Goal: Task Accomplishment & Management: Manage account settings

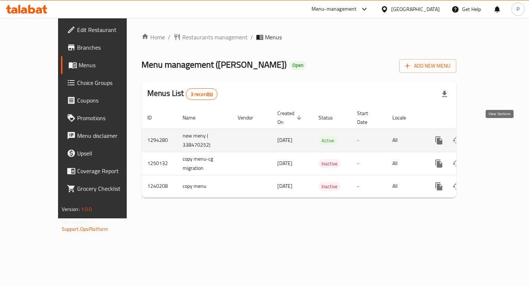
click at [496, 136] on link "enhanced table" at bounding box center [492, 141] width 18 height 18
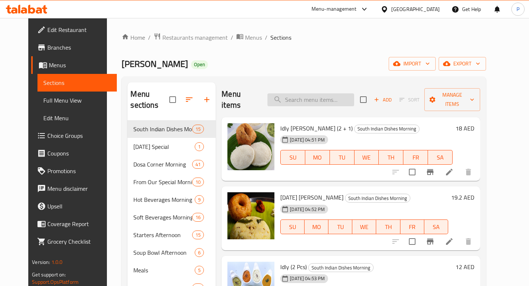
click at [306, 95] on input "search" at bounding box center [310, 99] width 87 height 13
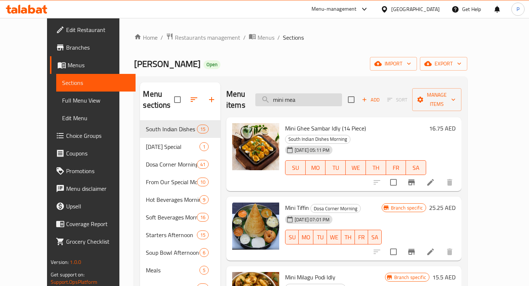
type input "mini meal"
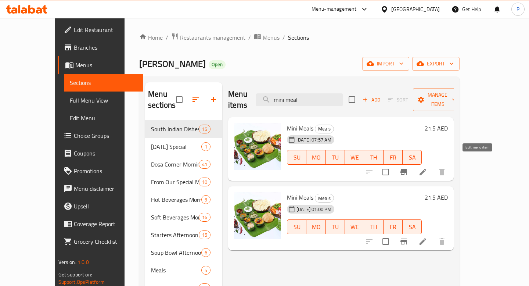
click at [427, 168] on icon at bounding box center [423, 172] width 9 height 9
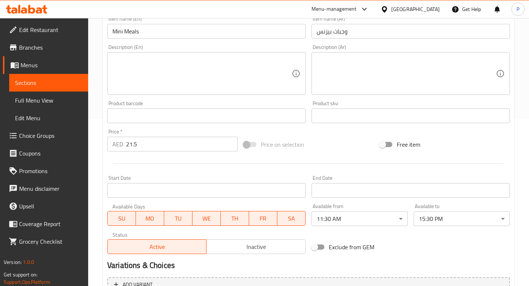
scroll to position [204, 0]
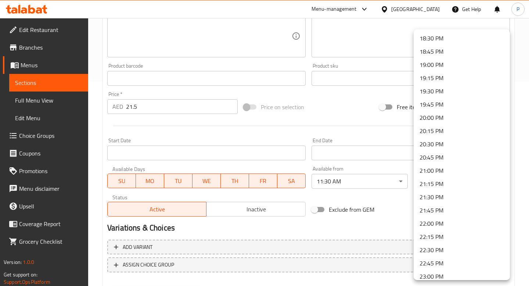
scroll to position [981, 0]
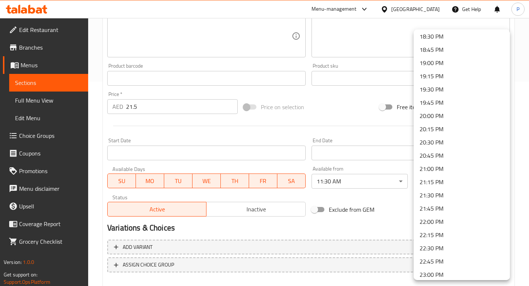
click at [450, 275] on li "23:00 PM" at bounding box center [462, 274] width 96 height 13
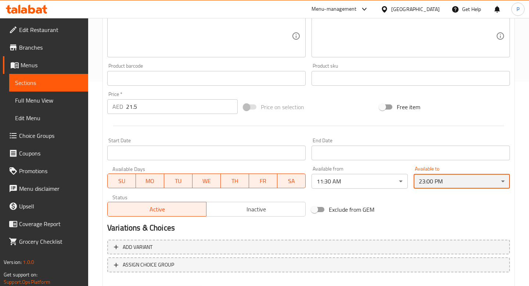
scroll to position [244, 0]
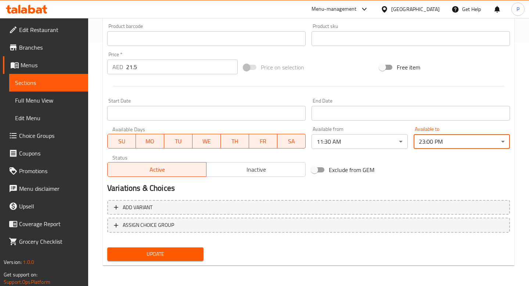
click at [188, 253] on span "Update" at bounding box center [155, 253] width 85 height 9
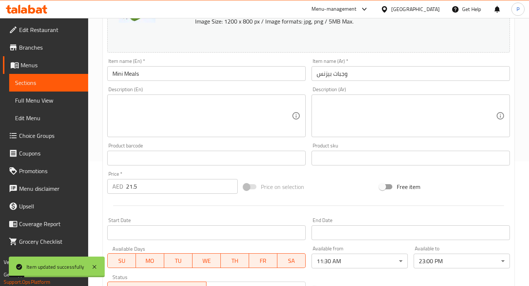
scroll to position [0, 0]
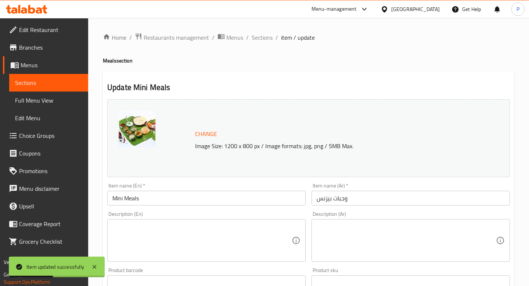
click at [36, 73] on link "Menus" at bounding box center [45, 65] width 85 height 18
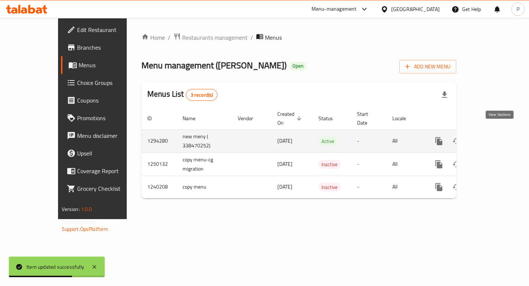
click at [492, 134] on link "enhanced table" at bounding box center [492, 141] width 18 height 18
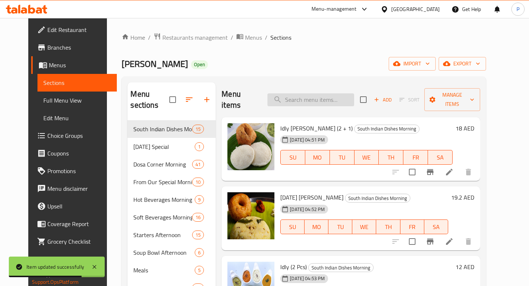
click at [322, 95] on input "search" at bounding box center [310, 99] width 87 height 13
type input "north indian meal"
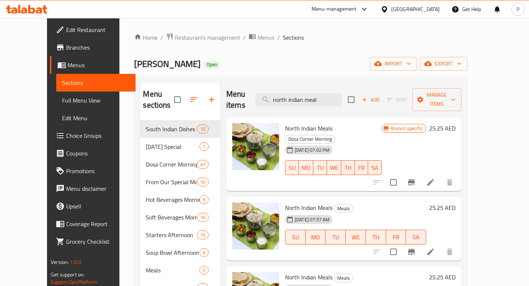
scroll to position [59, 0]
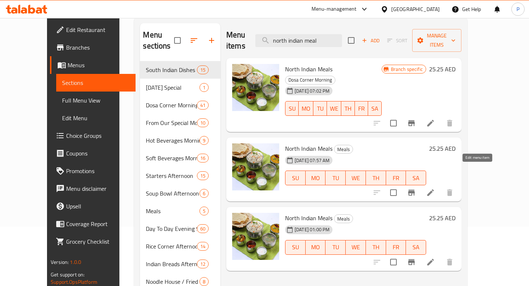
click at [435, 188] on icon at bounding box center [430, 192] width 9 height 9
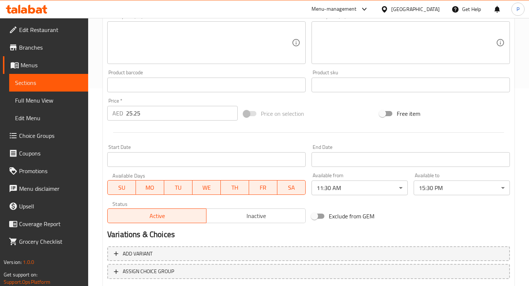
scroll to position [224, 0]
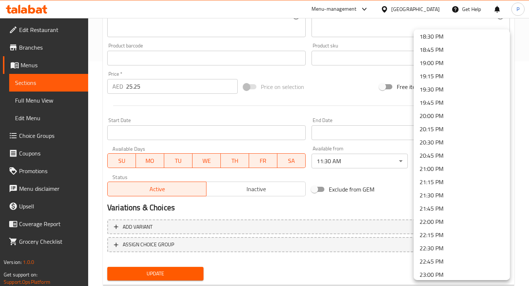
scroll to position [1038, 0]
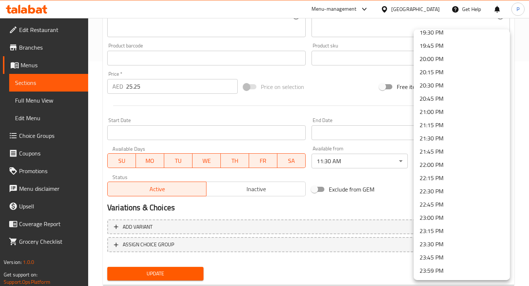
click at [435, 214] on li "23:00 PM" at bounding box center [462, 217] width 96 height 13
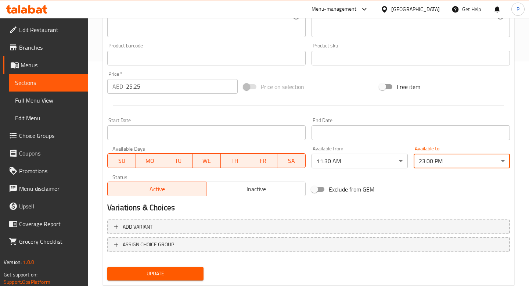
click at [160, 268] on button "Update" at bounding box center [155, 274] width 96 height 14
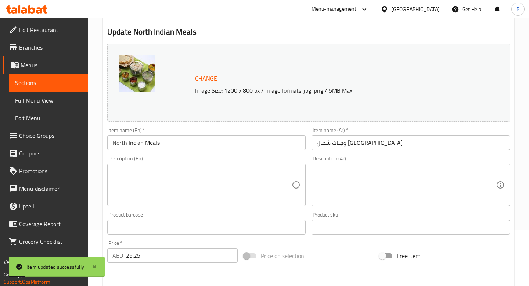
scroll to position [30, 0]
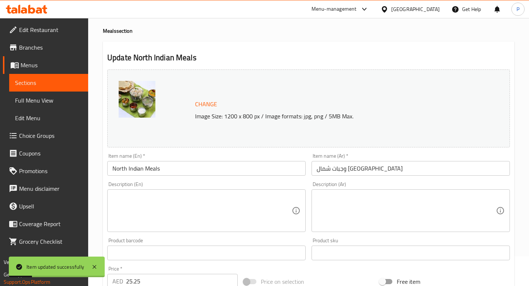
click at [36, 78] on span "Sections" at bounding box center [48, 82] width 67 height 9
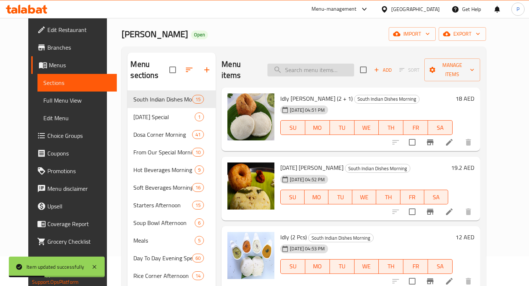
click at [325, 64] on input "search" at bounding box center [310, 70] width 87 height 13
type input "b"
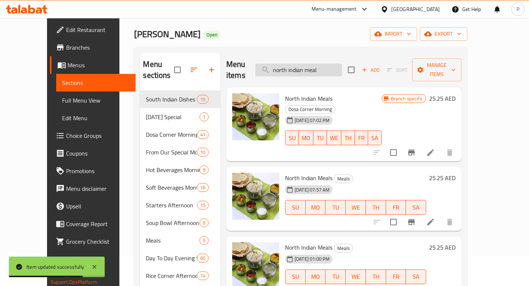
type input "north indian meals"
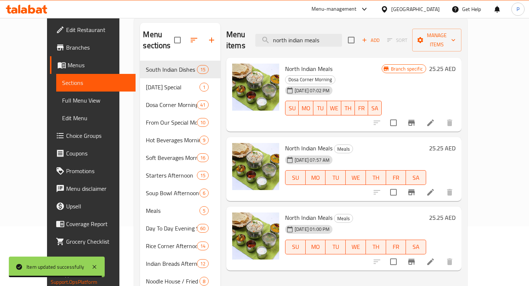
scroll to position [60, 0]
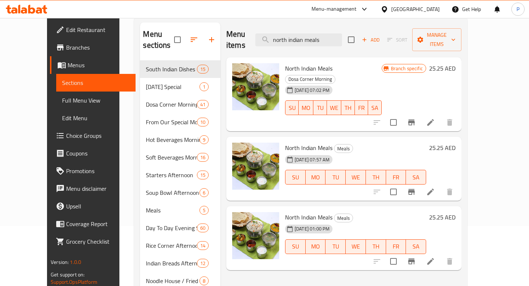
click at [435, 187] on icon at bounding box center [430, 191] width 9 height 9
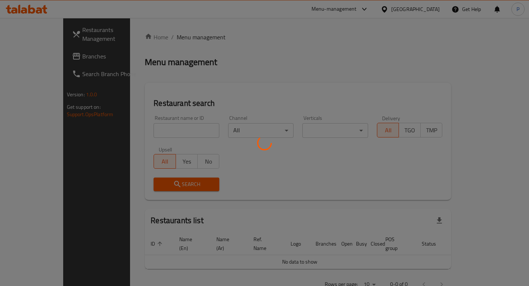
scroll to position [11, 0]
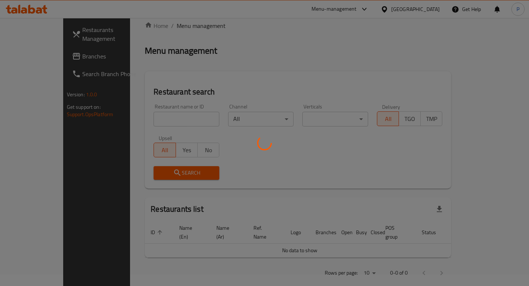
click at [194, 123] on div at bounding box center [264, 143] width 529 height 286
click at [180, 116] on div at bounding box center [264, 143] width 529 height 286
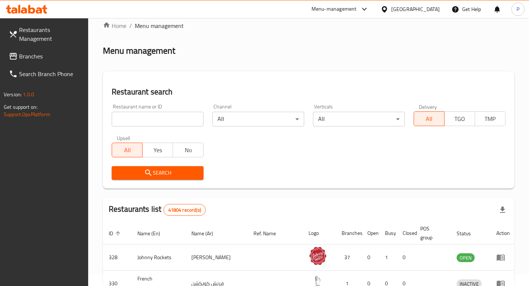
click at [184, 109] on div "Restaurant name or ID Restaurant name or ID" at bounding box center [158, 115] width 92 height 22
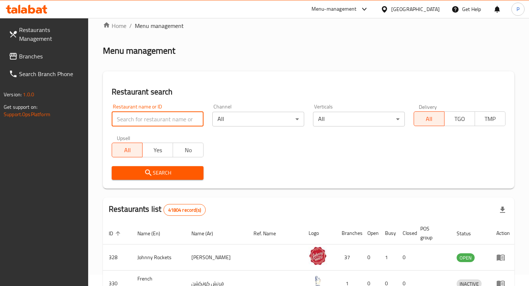
click at [185, 113] on input "search" at bounding box center [158, 119] width 92 height 15
click at [49, 57] on span "Branches" at bounding box center [50, 56] width 63 height 9
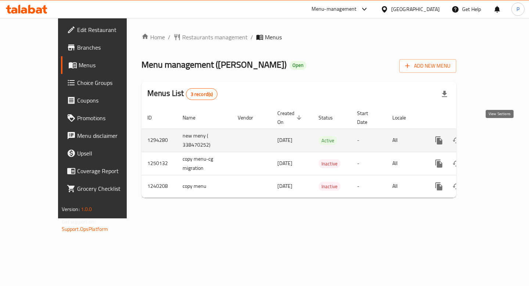
click at [501, 132] on link "enhanced table" at bounding box center [492, 141] width 18 height 18
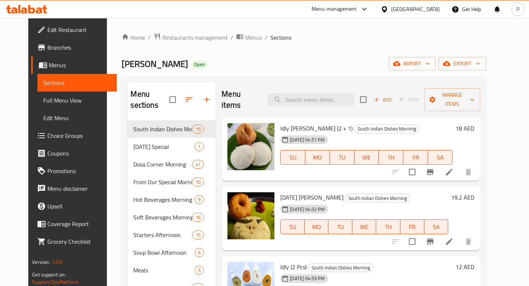
click at [342, 101] on div "Menu items Add Sort Manage items" at bounding box center [351, 99] width 258 height 35
click at [339, 97] on input "search" at bounding box center [310, 99] width 87 height 13
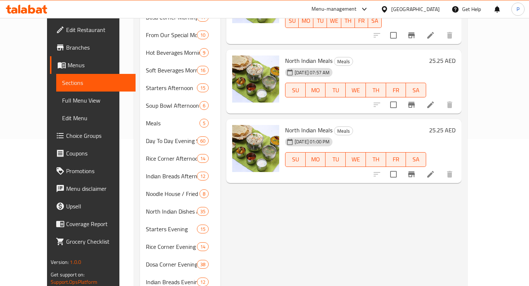
scroll to position [125, 0]
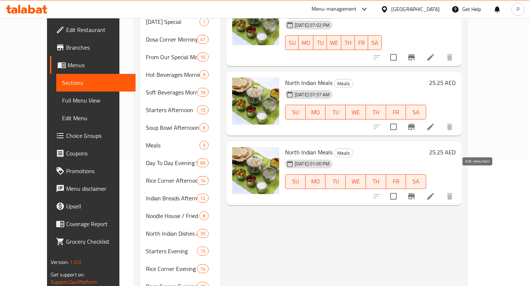
type input "north indian"
click at [435, 192] on icon at bounding box center [430, 196] width 9 height 9
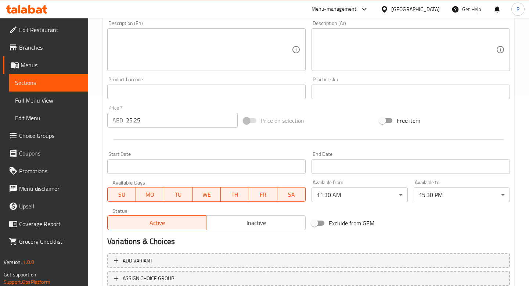
scroll to position [244, 0]
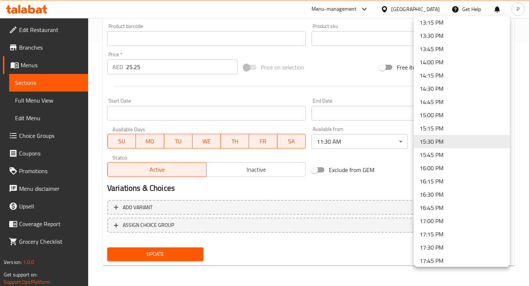
scroll to position [1038, 0]
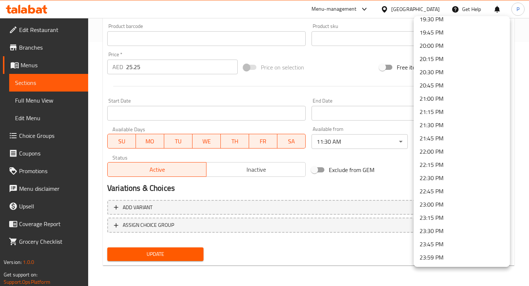
click at [451, 205] on li "23:00 PM" at bounding box center [462, 204] width 96 height 13
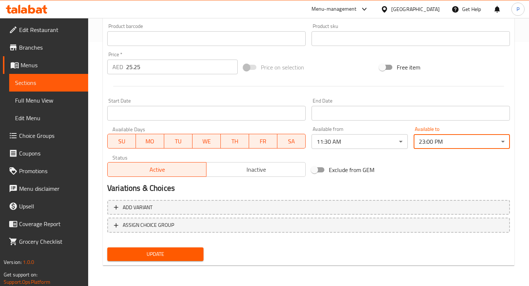
click at [183, 255] on span "Update" at bounding box center [155, 253] width 85 height 9
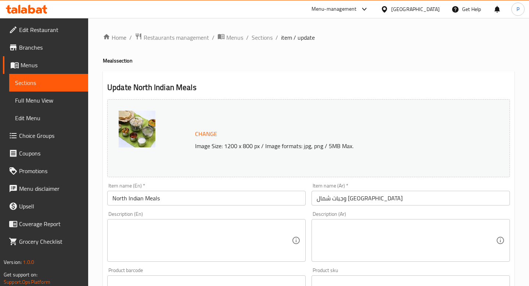
click at [338, 3] on div "Menu-management" at bounding box center [340, 9] width 69 height 18
click at [338, 11] on div "Menu-management" at bounding box center [334, 9] width 45 height 9
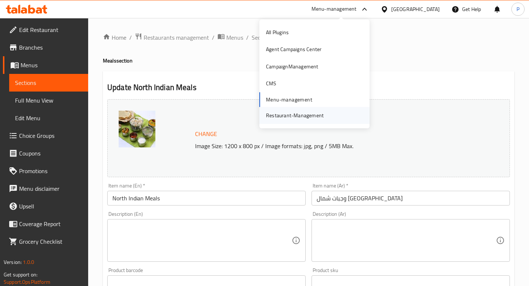
click at [316, 123] on div "Restaurant-Management" at bounding box center [294, 115] width 69 height 17
